Goal: Navigation & Orientation: Find specific page/section

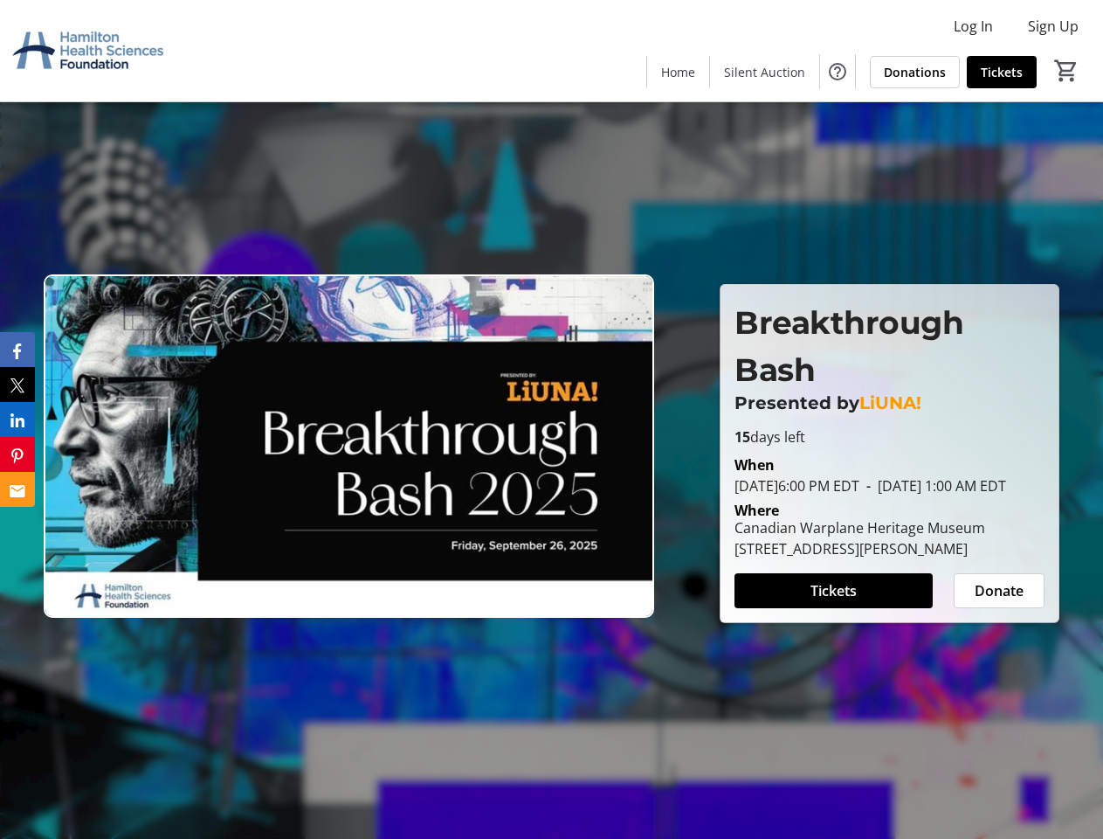
click at [551, 419] on img at bounding box center [349, 445] width 611 height 343
click at [88, 51] on img at bounding box center [87, 50] width 155 height 87
